Goal: Task Accomplishment & Management: Use online tool/utility

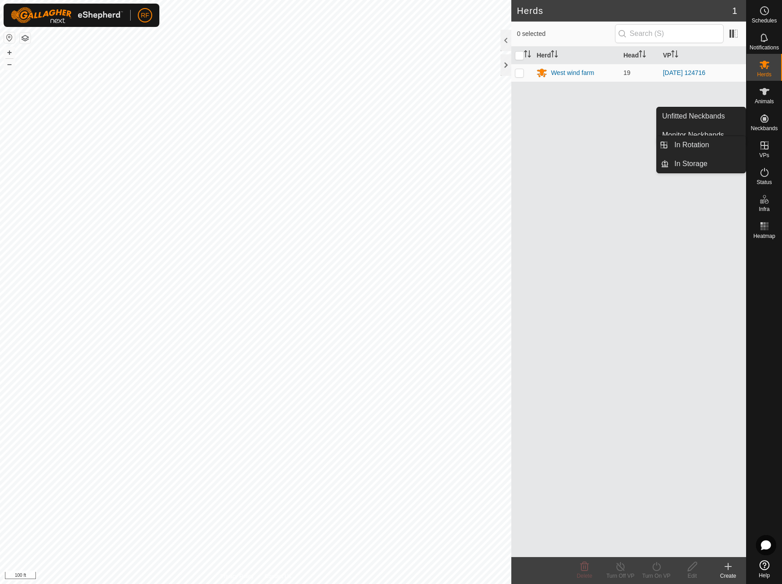
click at [766, 149] on icon at bounding box center [764, 145] width 8 height 8
click at [714, 143] on link "In Rotation" at bounding box center [707, 145] width 77 height 18
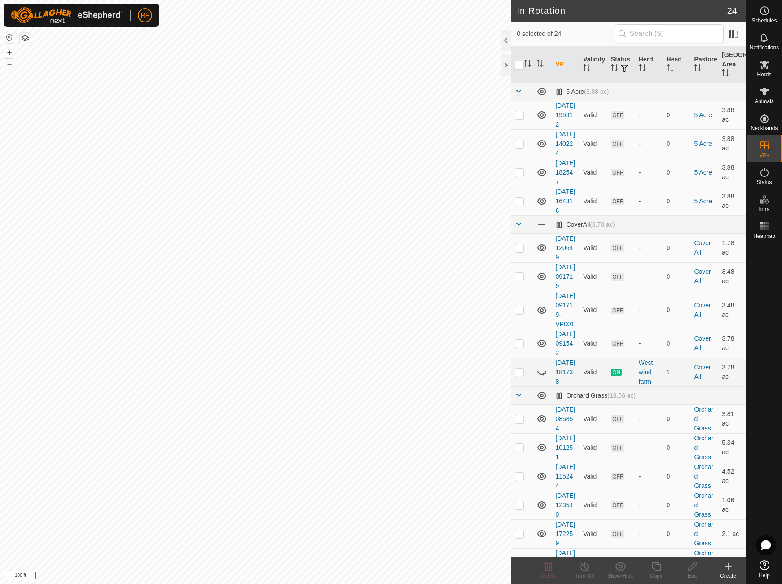
click at [730, 568] on icon at bounding box center [728, 566] width 11 height 11
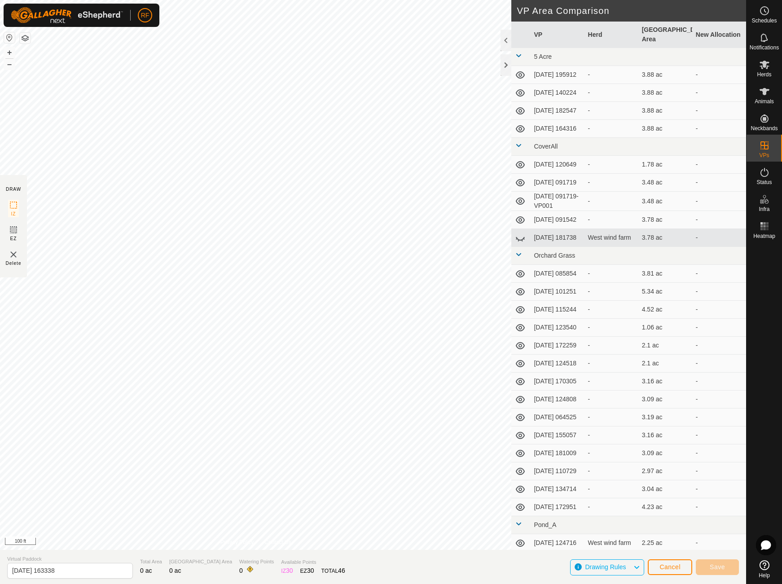
click at [663, 571] on button "Cancel" at bounding box center [670, 567] width 44 height 16
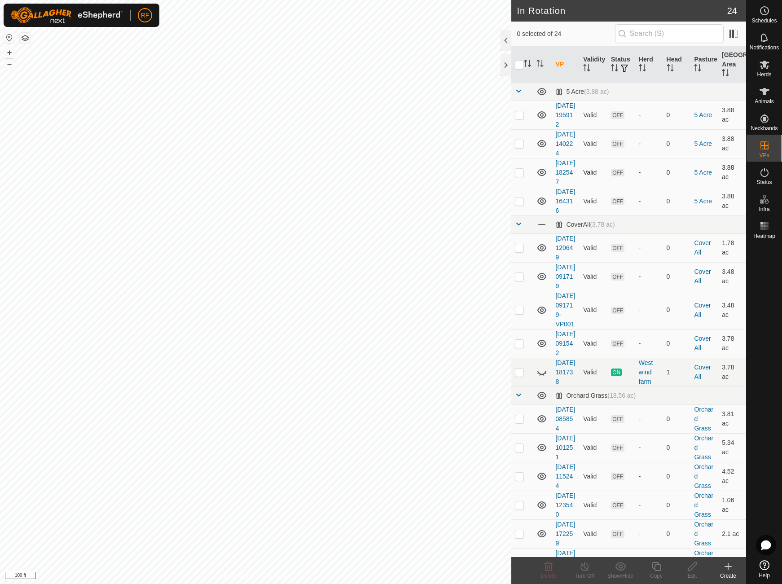
scroll to position [9, 0]
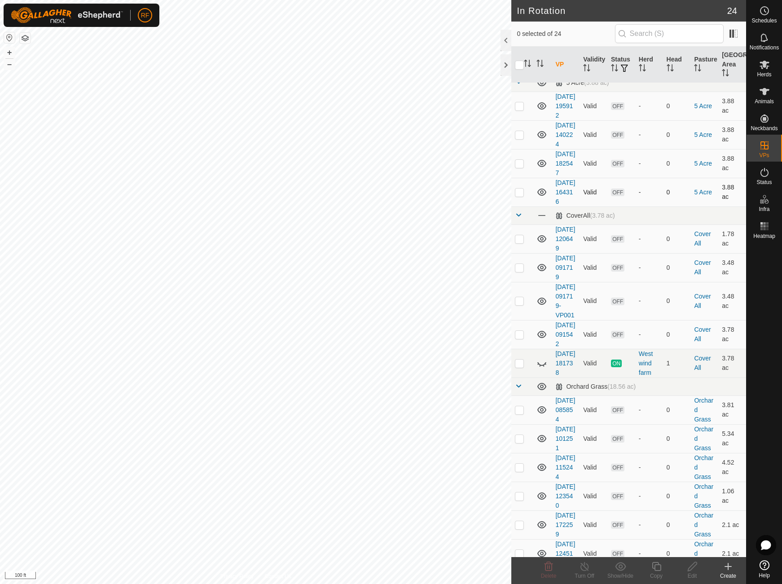
checkbox input "true"
click at [657, 569] on icon at bounding box center [656, 566] width 11 height 11
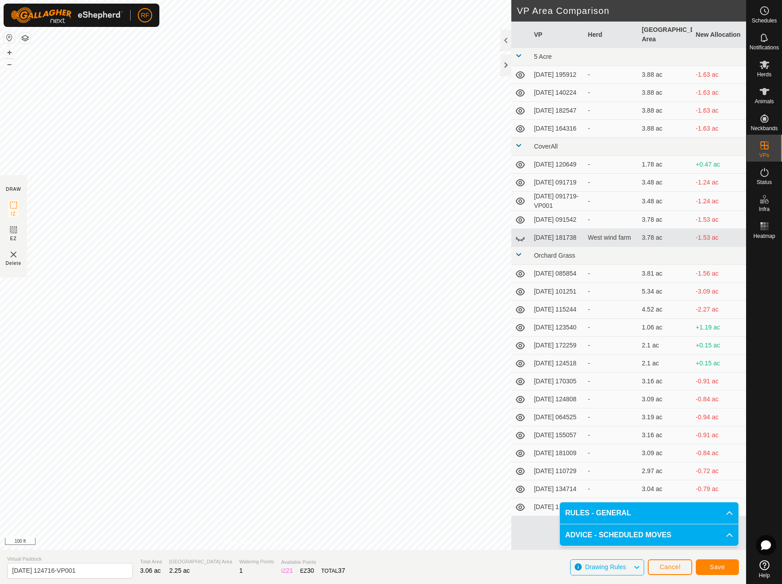
click at [712, 564] on span "Save" at bounding box center [717, 566] width 15 height 7
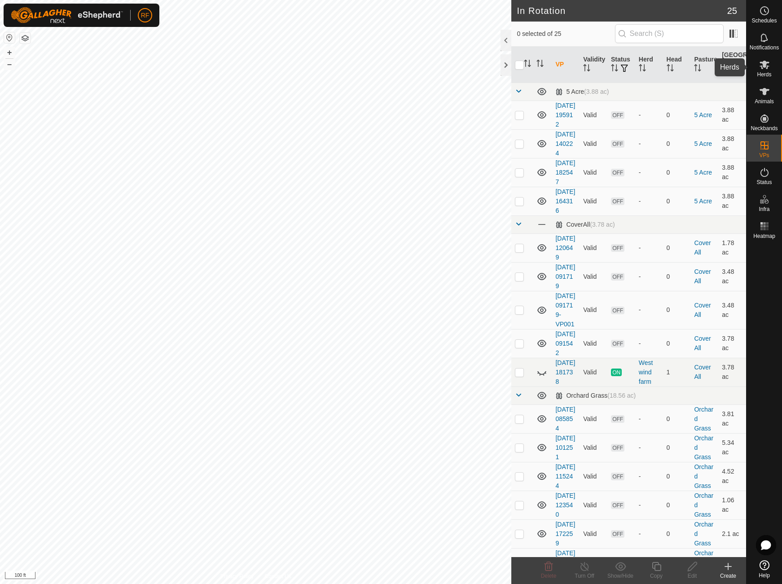
click at [768, 69] on icon at bounding box center [764, 64] width 11 height 11
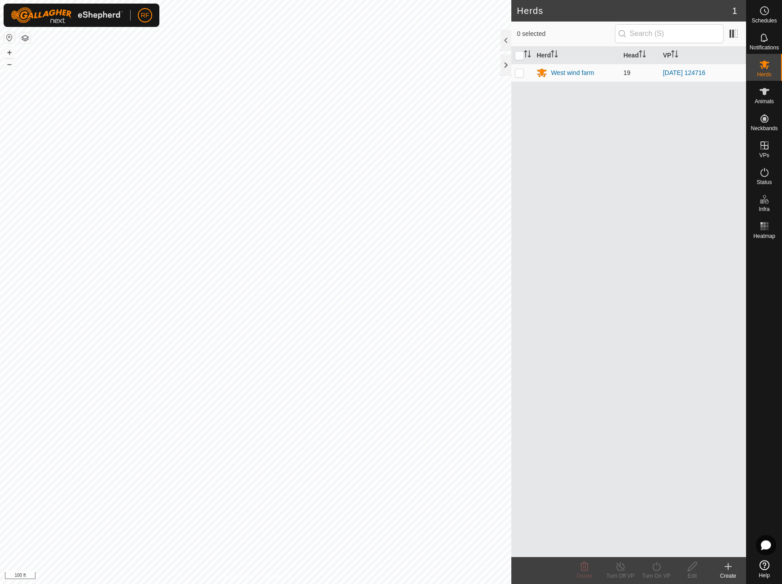
click at [519, 72] on p-checkbox at bounding box center [519, 72] width 9 height 7
checkbox input "true"
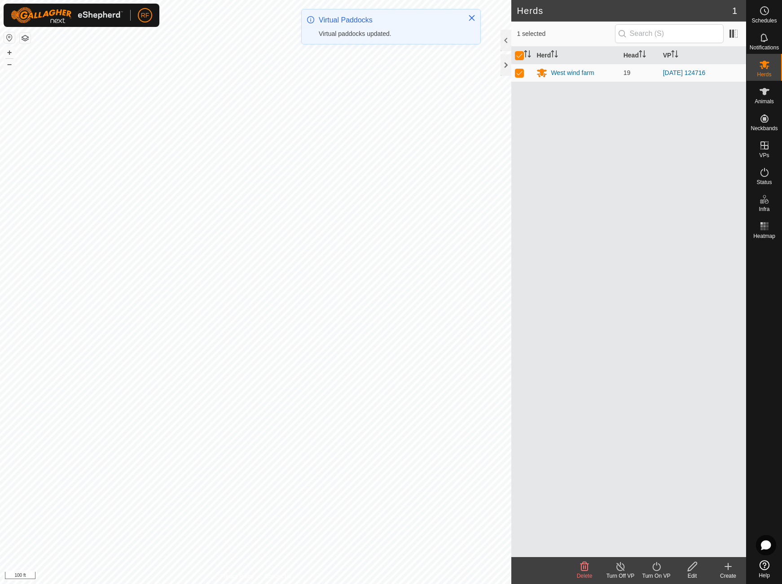
click at [654, 566] on icon at bounding box center [656, 566] width 11 height 11
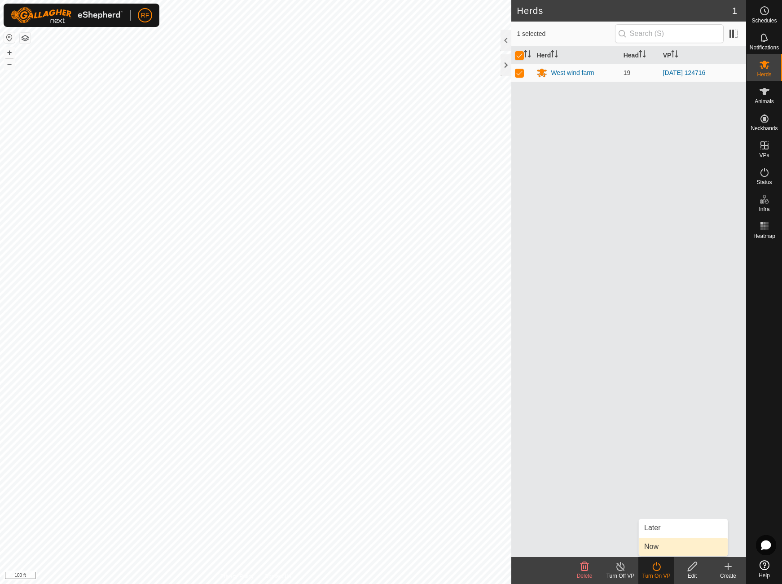
click at [648, 542] on link "Now" at bounding box center [683, 547] width 89 height 18
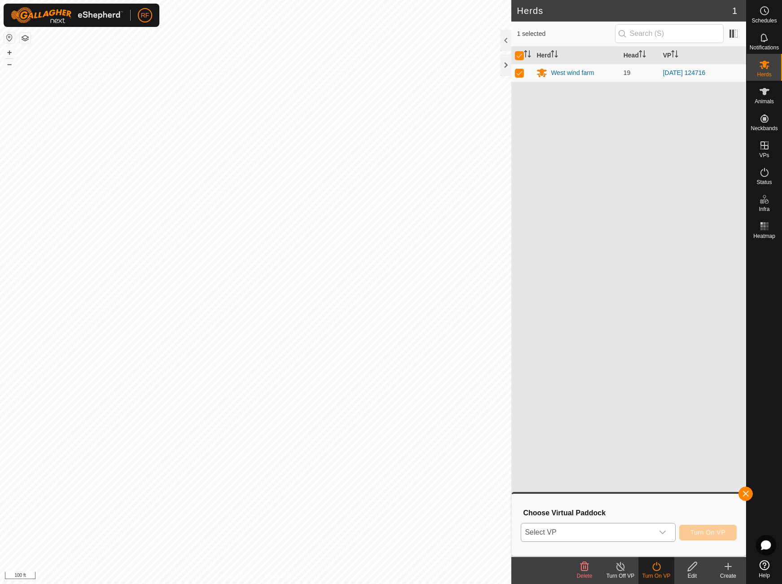
click at [667, 535] on div "dropdown trigger" at bounding box center [663, 532] width 18 height 18
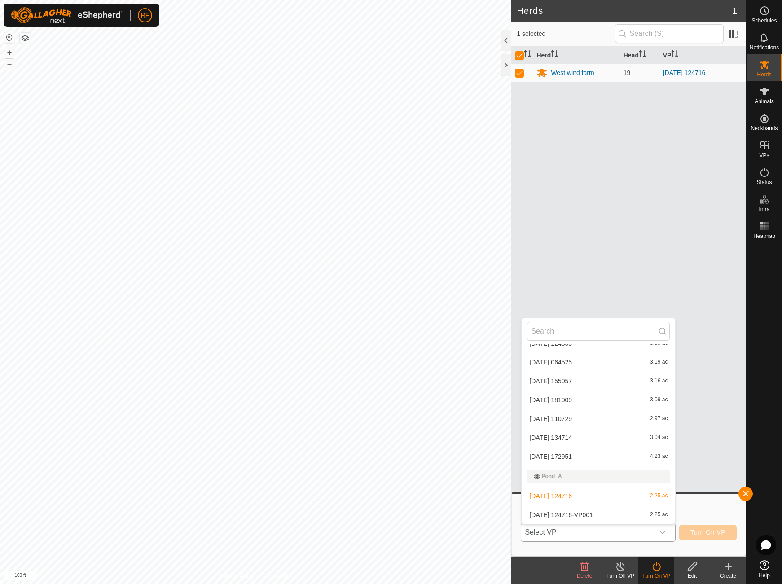
scroll to position [374, 0]
click at [583, 513] on li "[DATE] 124716-VP001 2.25 ac" at bounding box center [599, 515] width 154 height 18
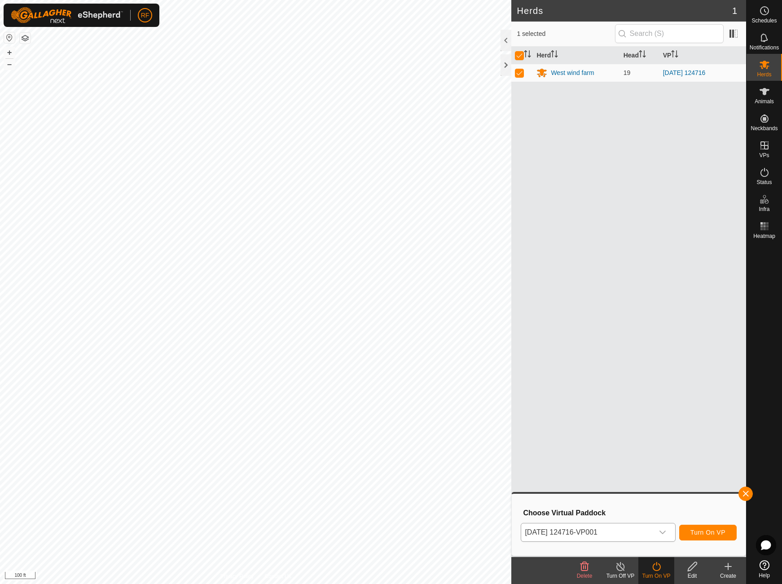
click at [695, 534] on span "Turn On VP" at bounding box center [707, 532] width 35 height 7
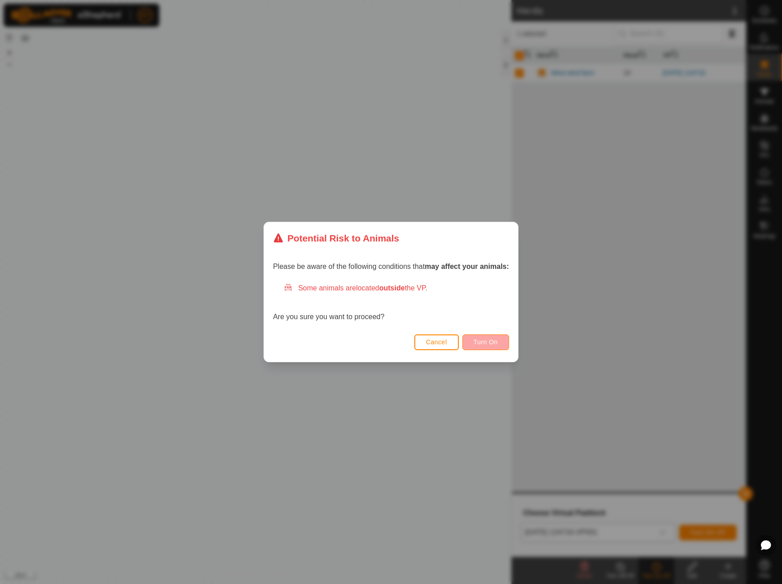
click at [499, 344] on button "Turn On" at bounding box center [485, 342] width 47 height 16
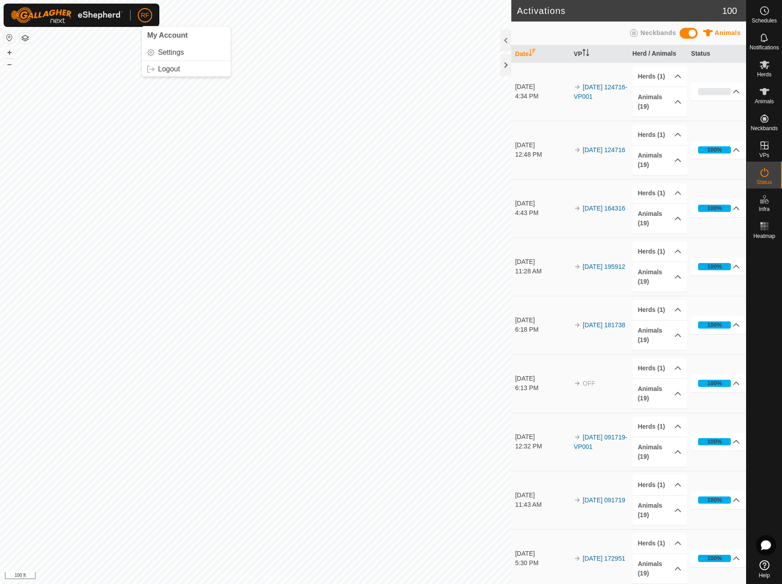
click at [151, 16] on p-avatar "RF" at bounding box center [145, 15] width 14 height 14
click at [160, 67] on link "Logout" at bounding box center [186, 69] width 89 height 14
